Goal: Transaction & Acquisition: Purchase product/service

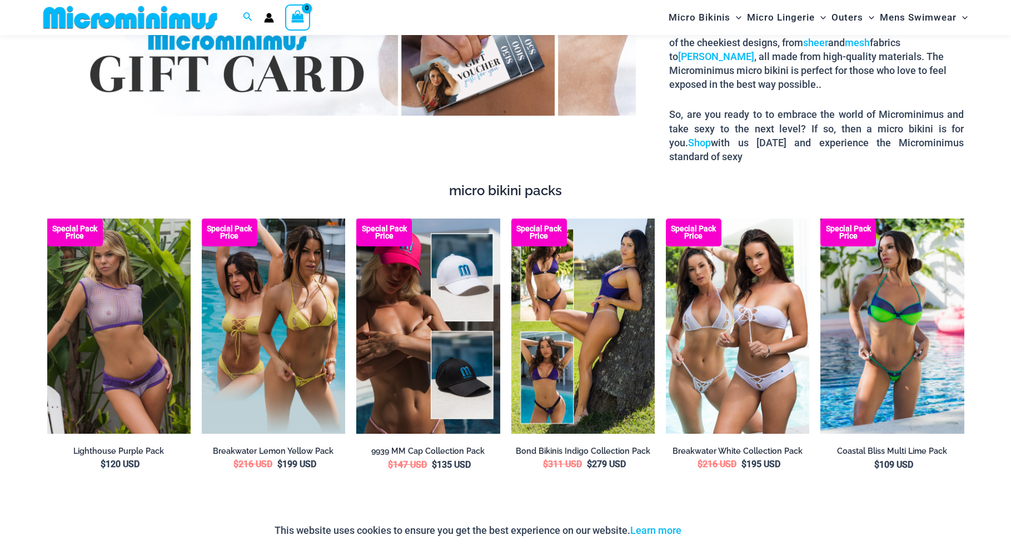
scroll to position [1979, 0]
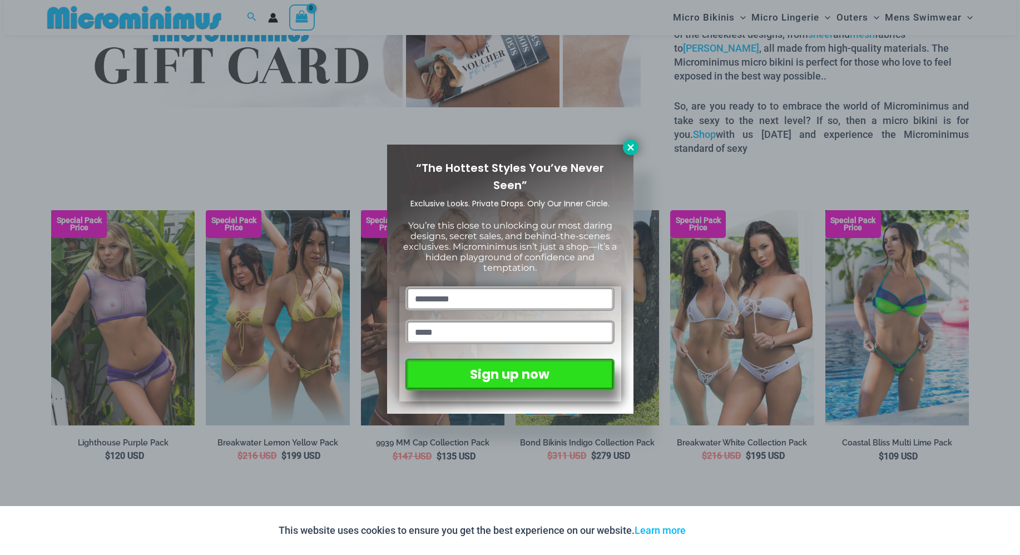
click at [630, 146] on icon at bounding box center [630, 147] width 6 height 6
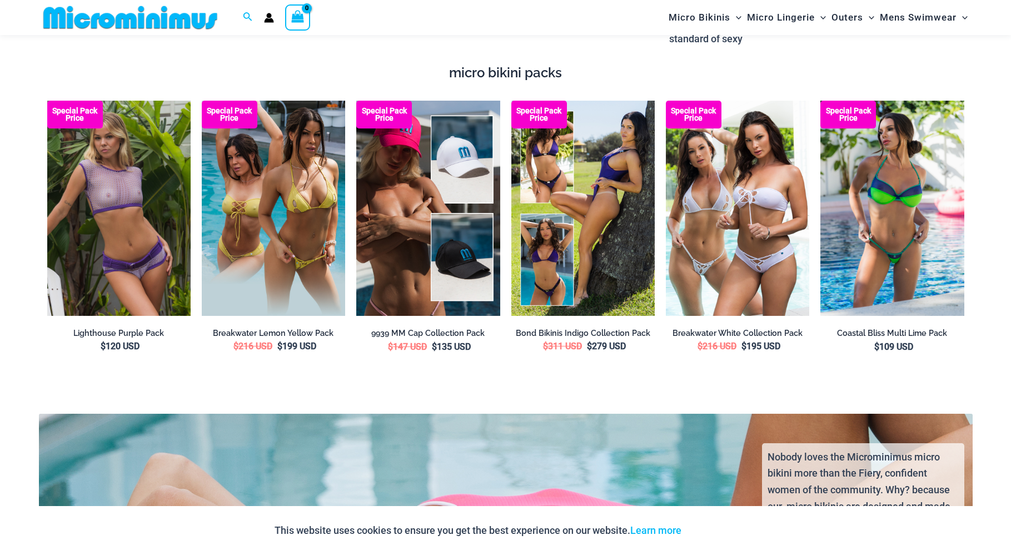
scroll to position [2133, 0]
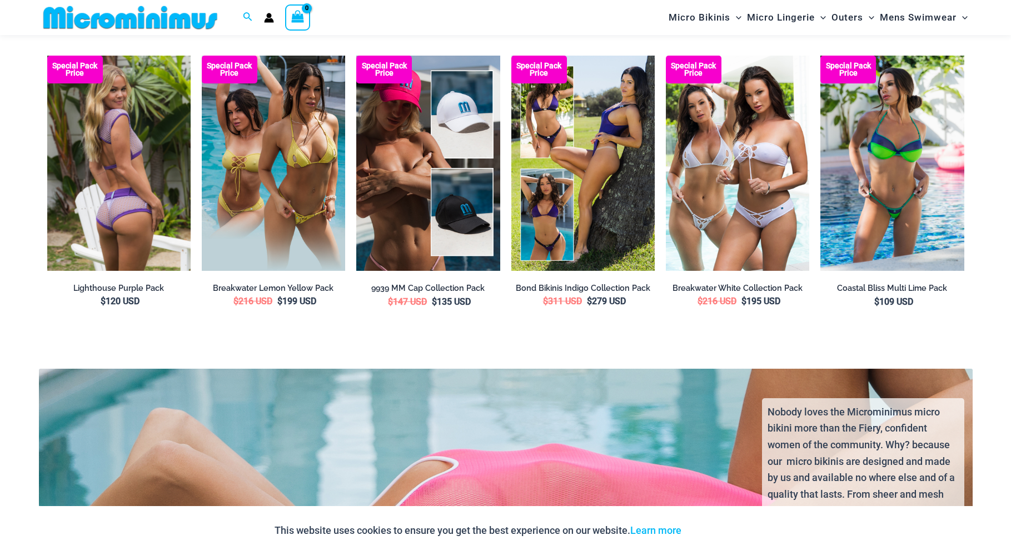
click at [147, 174] on img at bounding box center [118, 163] width 143 height 215
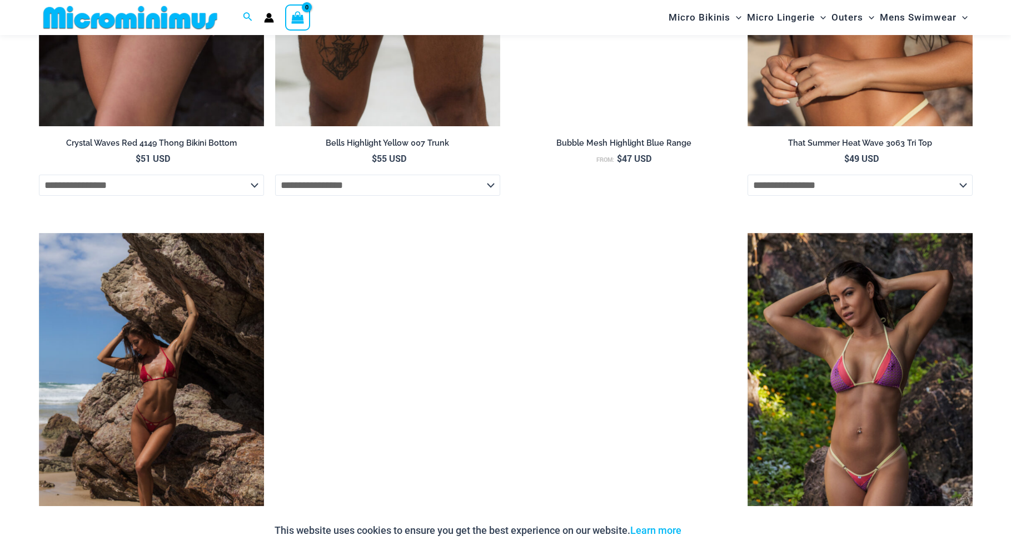
scroll to position [3413, 0]
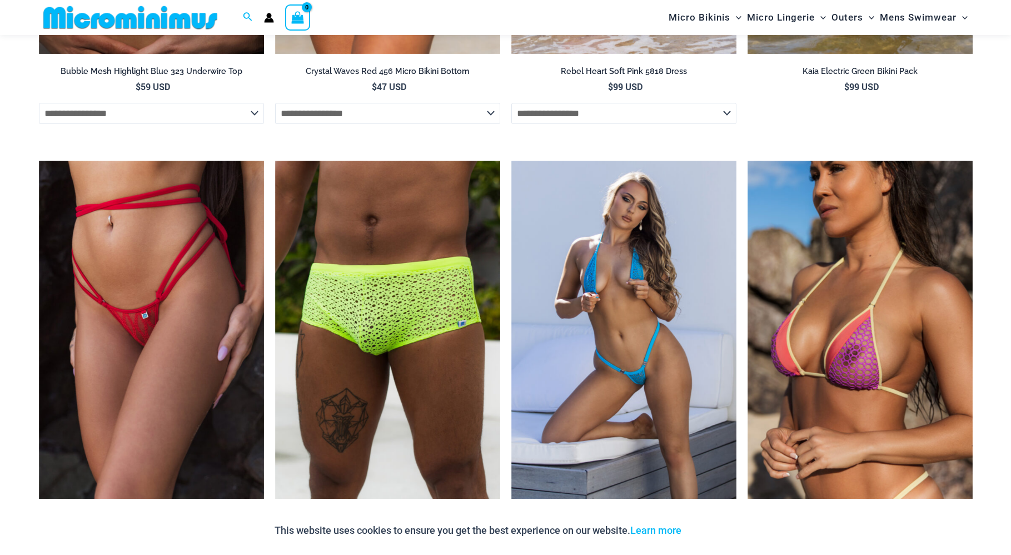
click at [181, 22] on img at bounding box center [130, 17] width 183 height 25
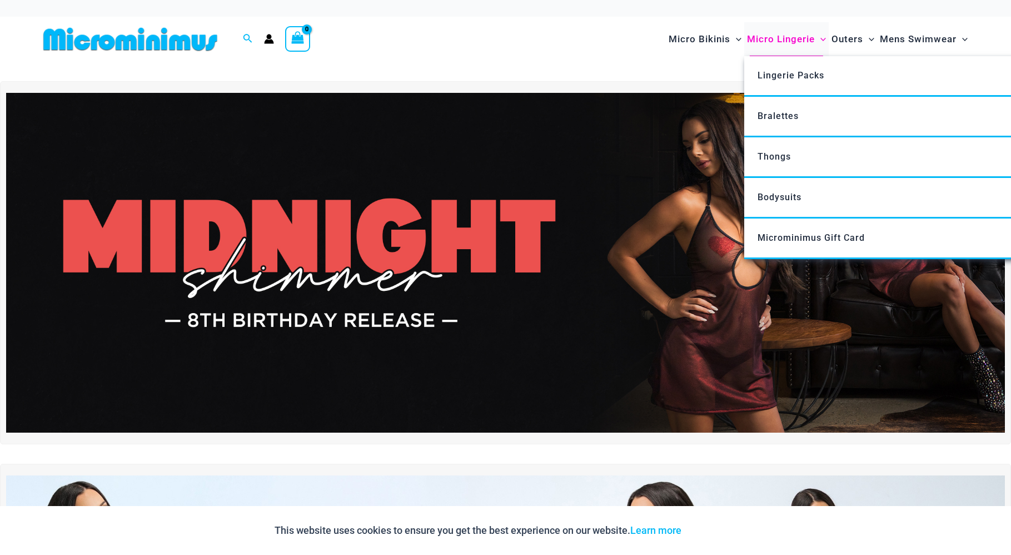
click at [798, 35] on span "Micro Lingerie" at bounding box center [781, 39] width 68 height 28
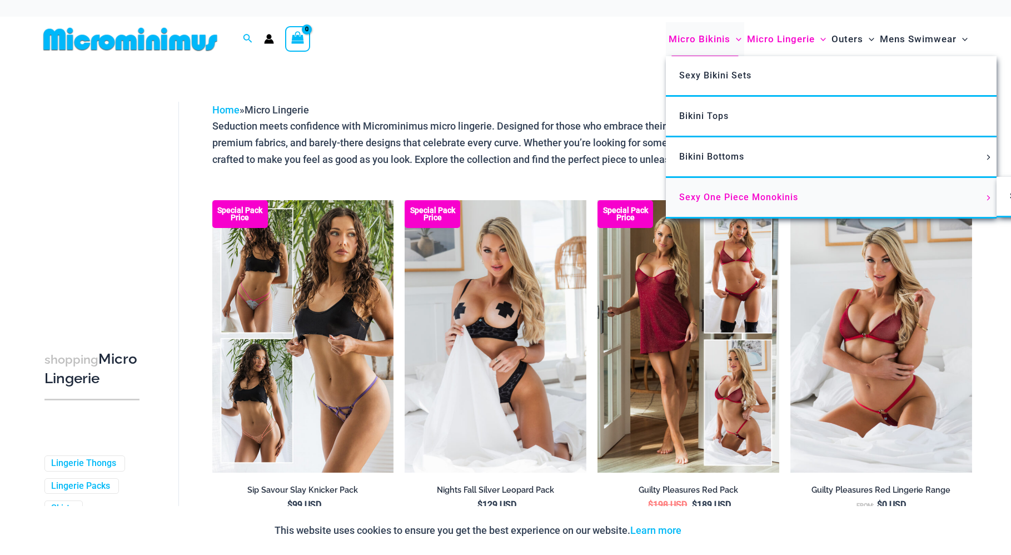
click at [707, 198] on span "Sexy One Piece Monokinis" at bounding box center [738, 197] width 119 height 11
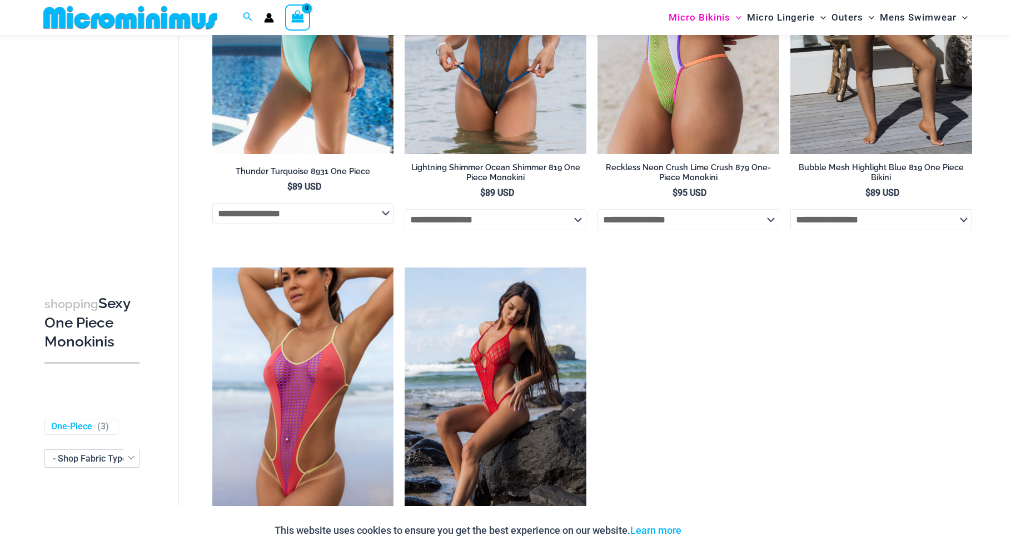
scroll to position [1778, 0]
